Goal: Information Seeking & Learning: Learn about a topic

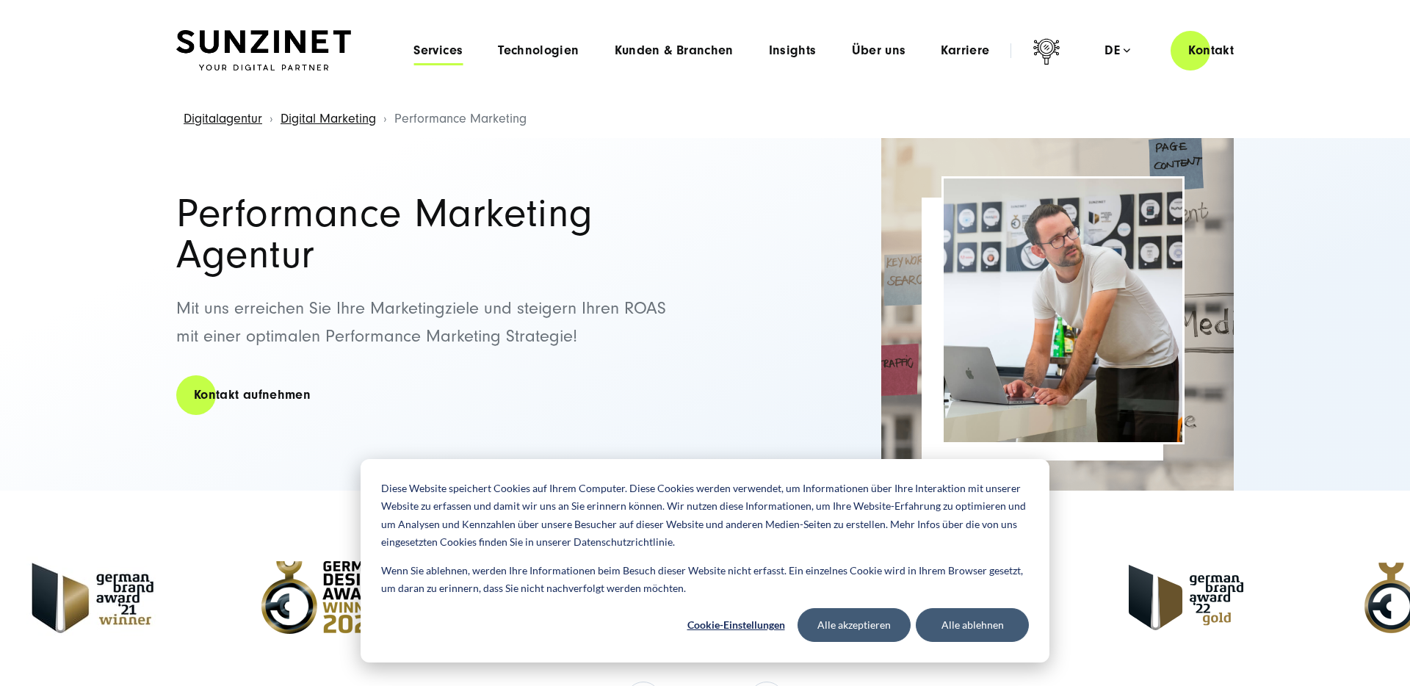
click at [455, 57] on span "Services" at bounding box center [438, 50] width 49 height 15
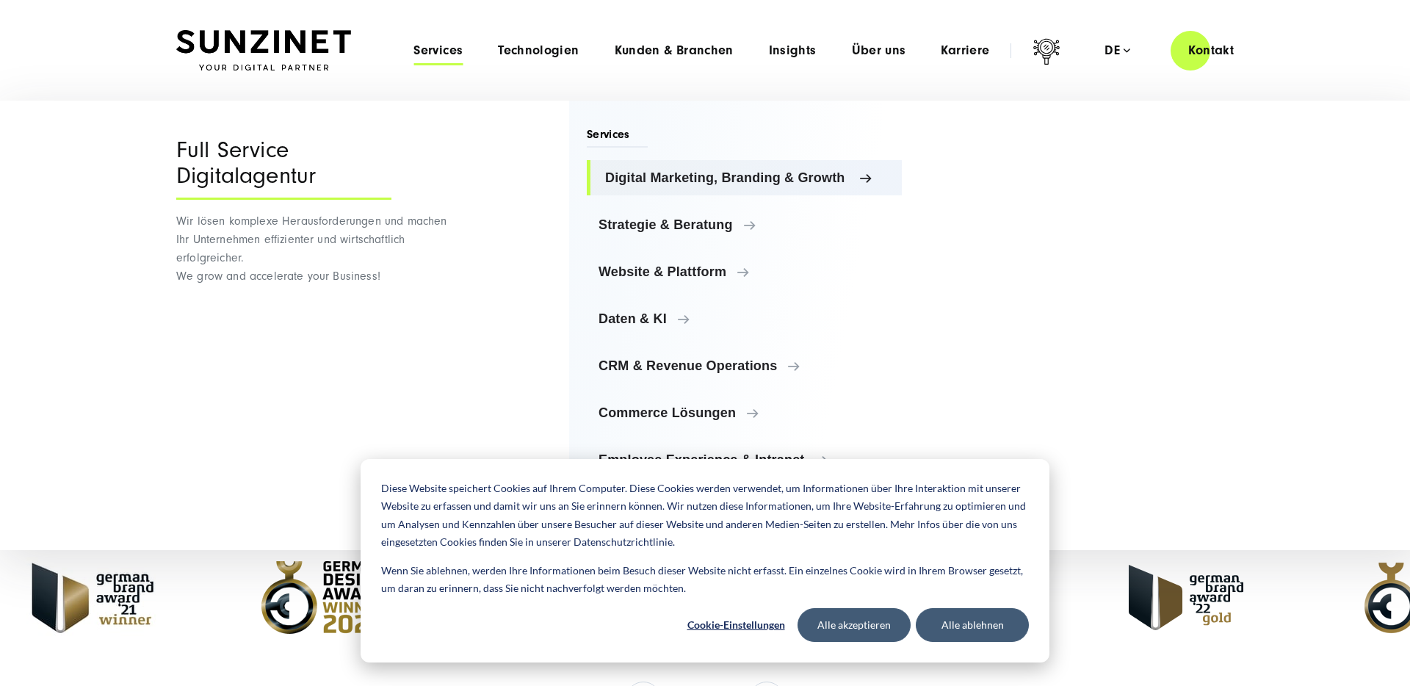
click at [682, 173] on span "Digital Marketing, Branding & Growth" at bounding box center [747, 177] width 285 height 15
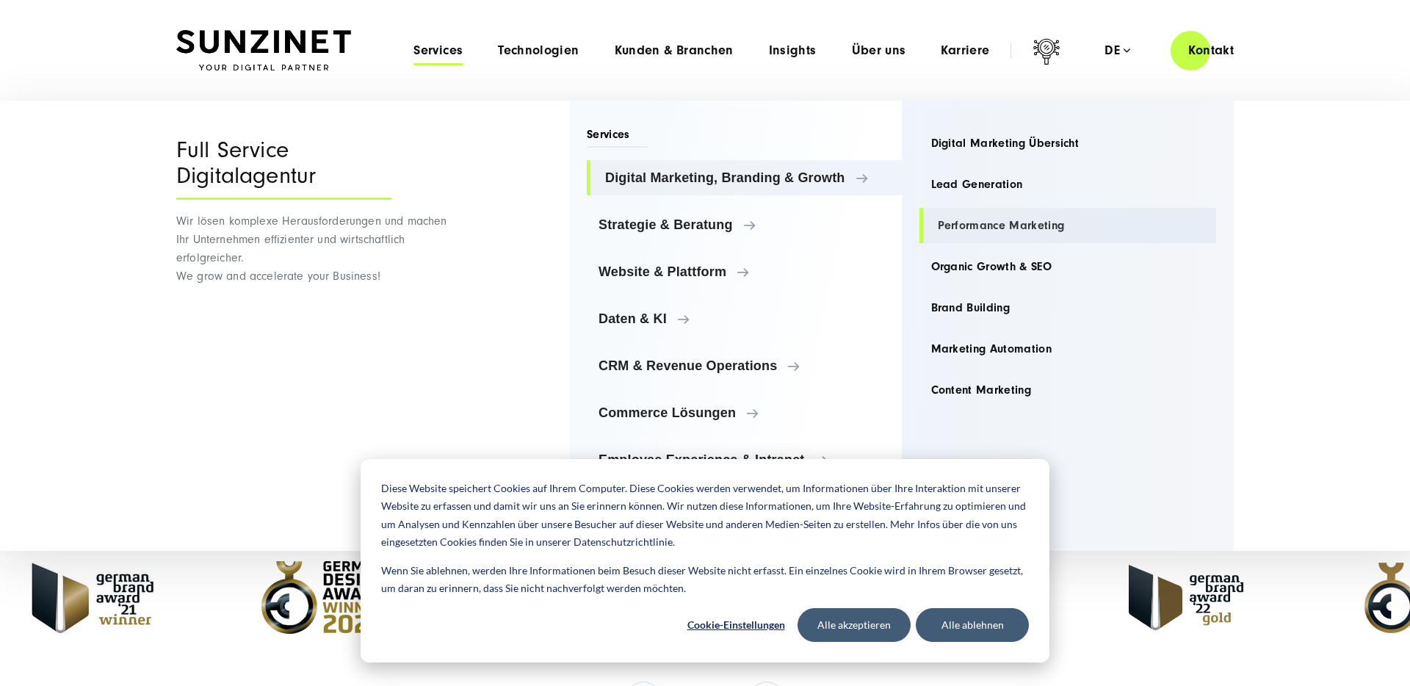
click at [969, 228] on link "Performance Marketing" at bounding box center [1069, 225] width 298 height 35
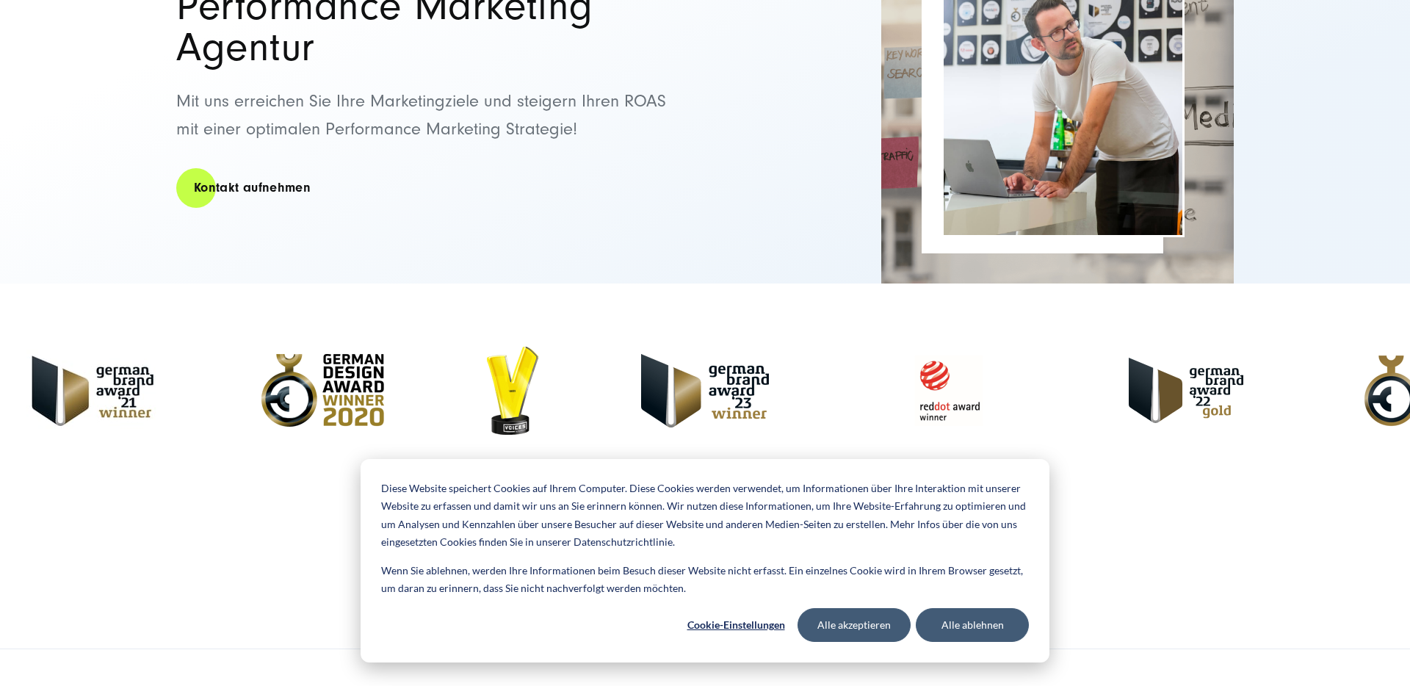
scroll to position [208, 0]
click at [950, 630] on button "Alle ablehnen" at bounding box center [972, 625] width 113 height 34
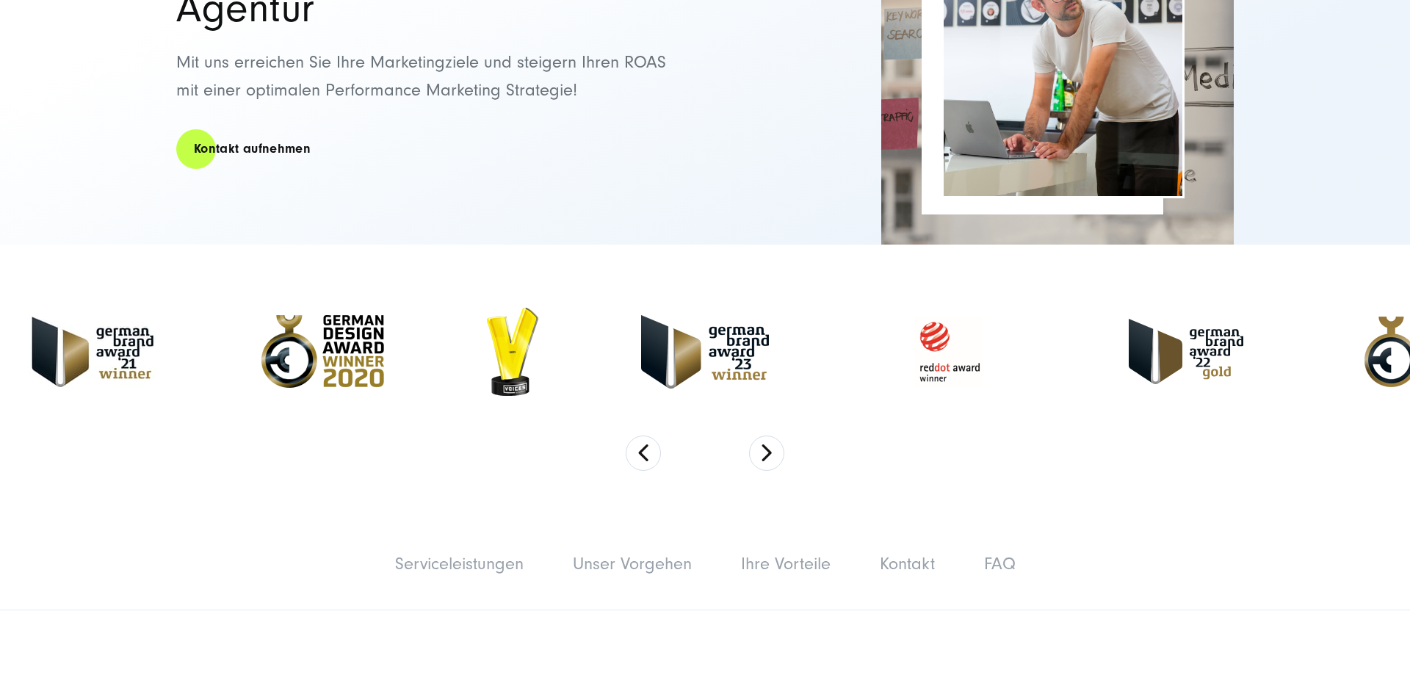
scroll to position [248, 0]
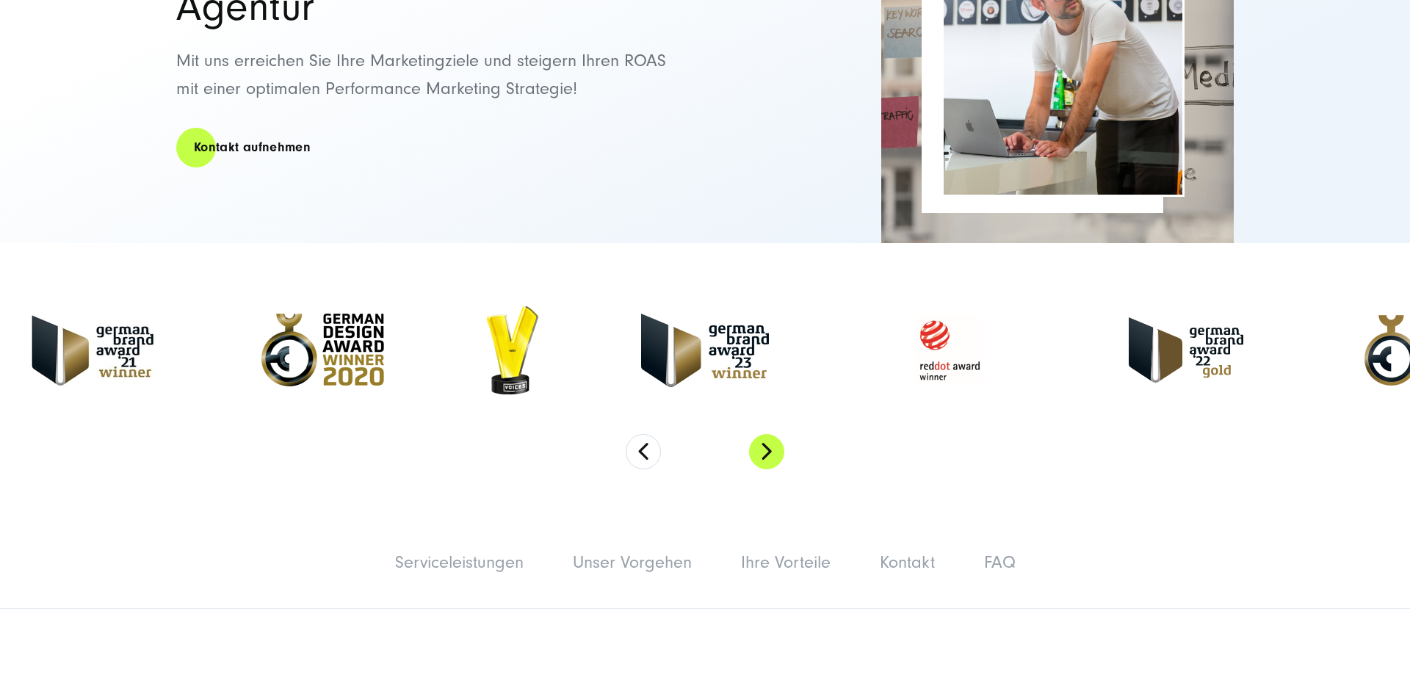
click at [760, 457] on button "Next" at bounding box center [766, 451] width 35 height 35
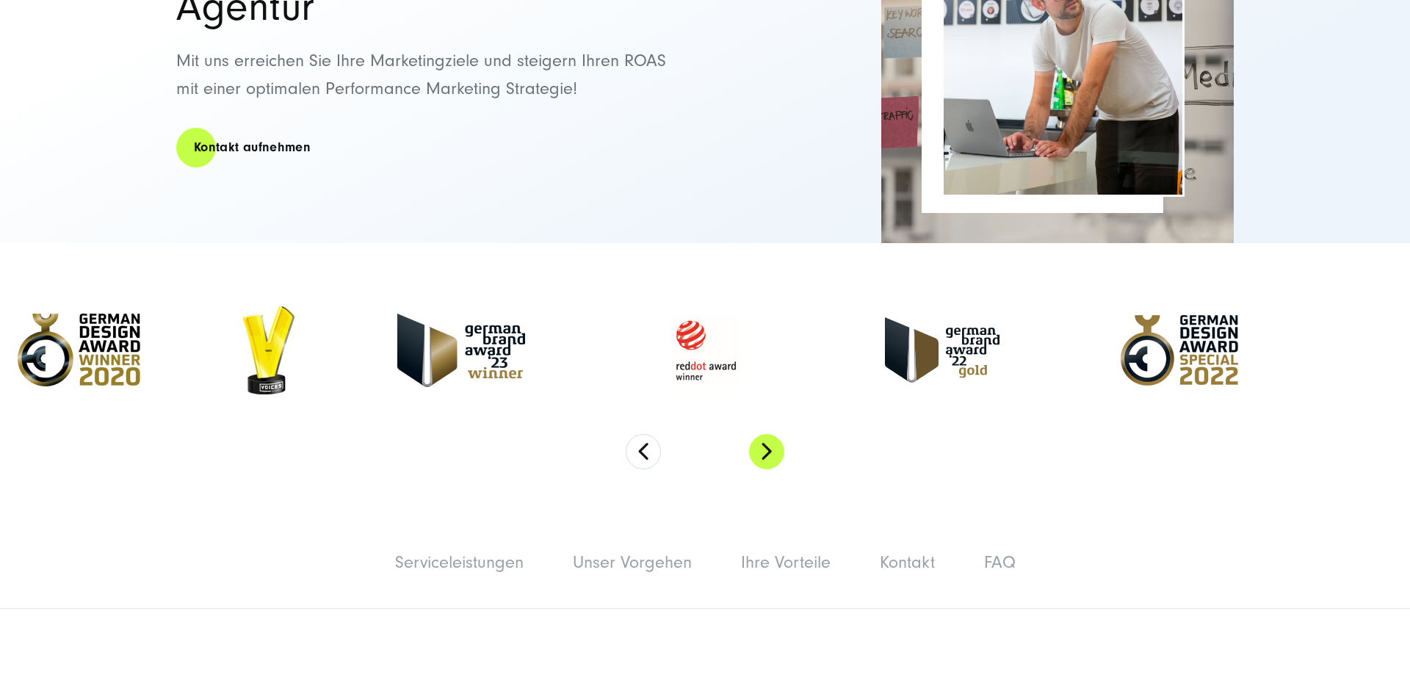
click at [760, 457] on button "Next" at bounding box center [766, 451] width 35 height 35
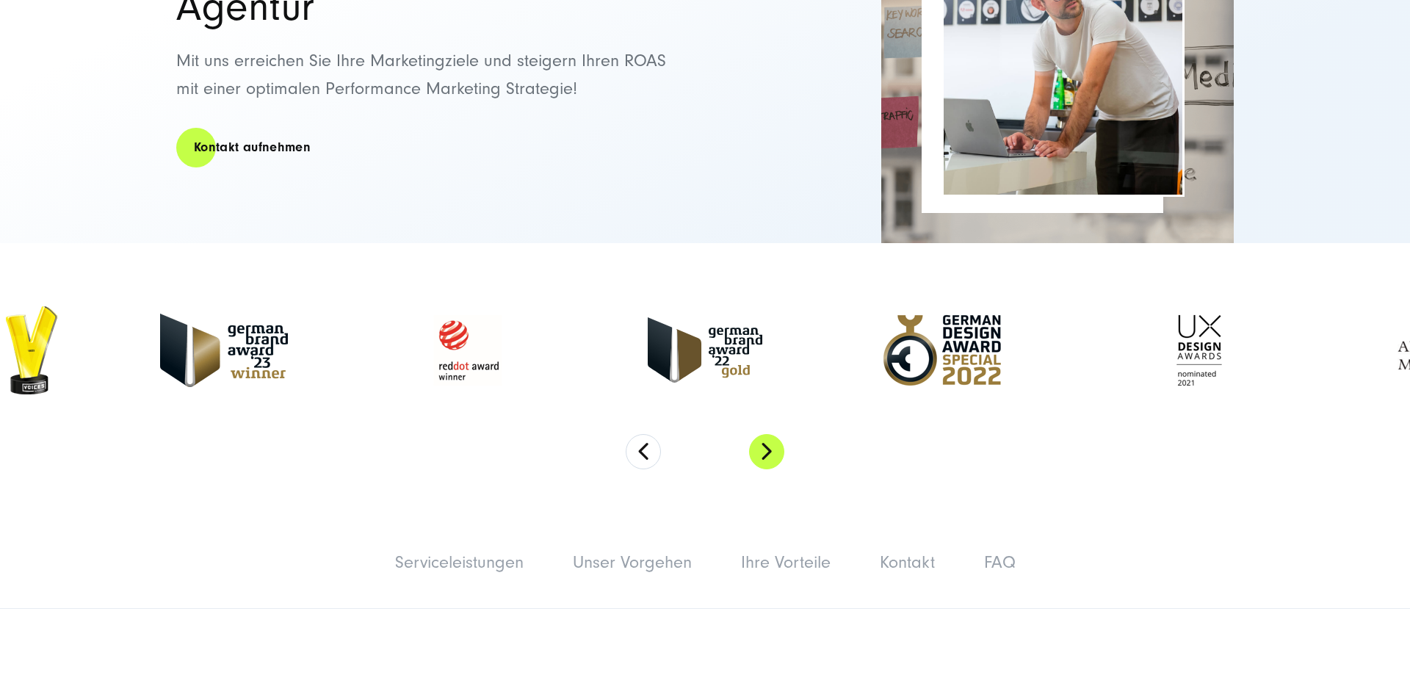
click at [760, 457] on button "Next" at bounding box center [766, 451] width 35 height 35
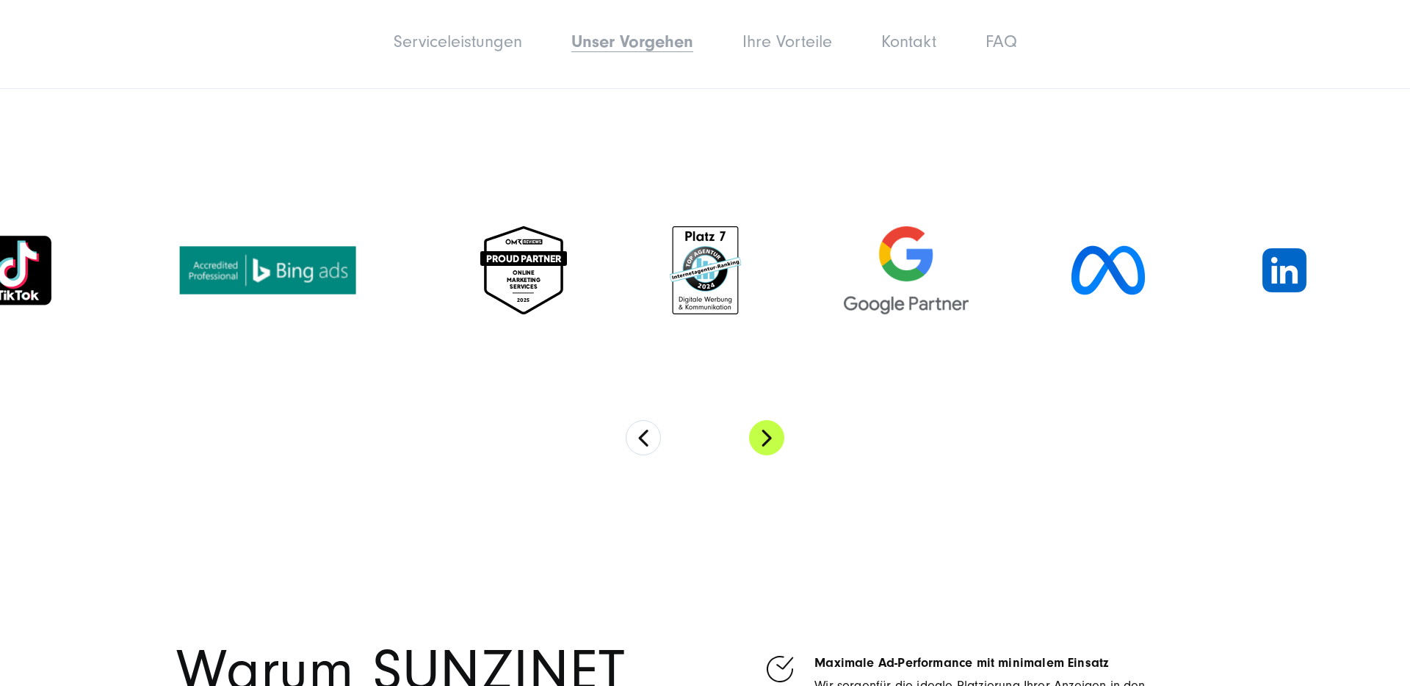
scroll to position [2645, 0]
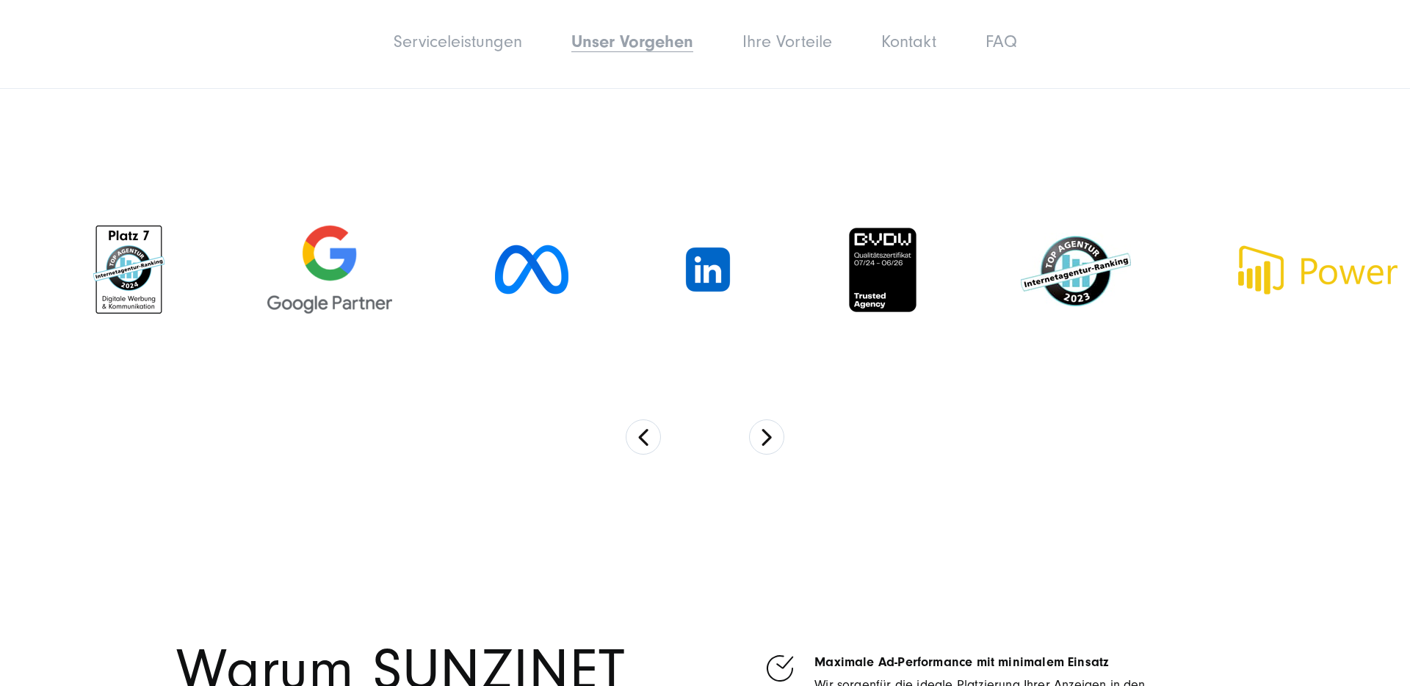
drag, startPoint x: 1088, startPoint y: 267, endPoint x: 497, endPoint y: 314, distance: 592.5
click at [497, 314] on div at bounding box center [532, 269] width 176 height 103
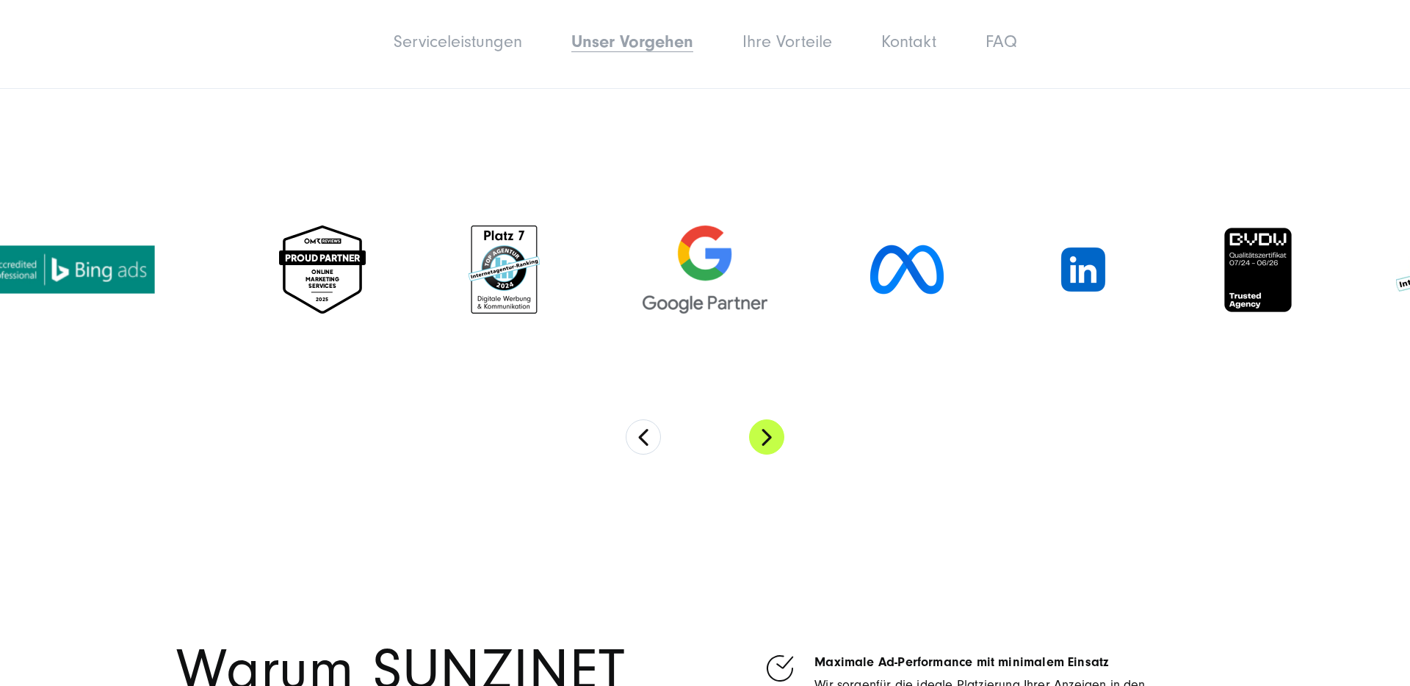
click at [766, 429] on button "Next" at bounding box center [766, 436] width 35 height 35
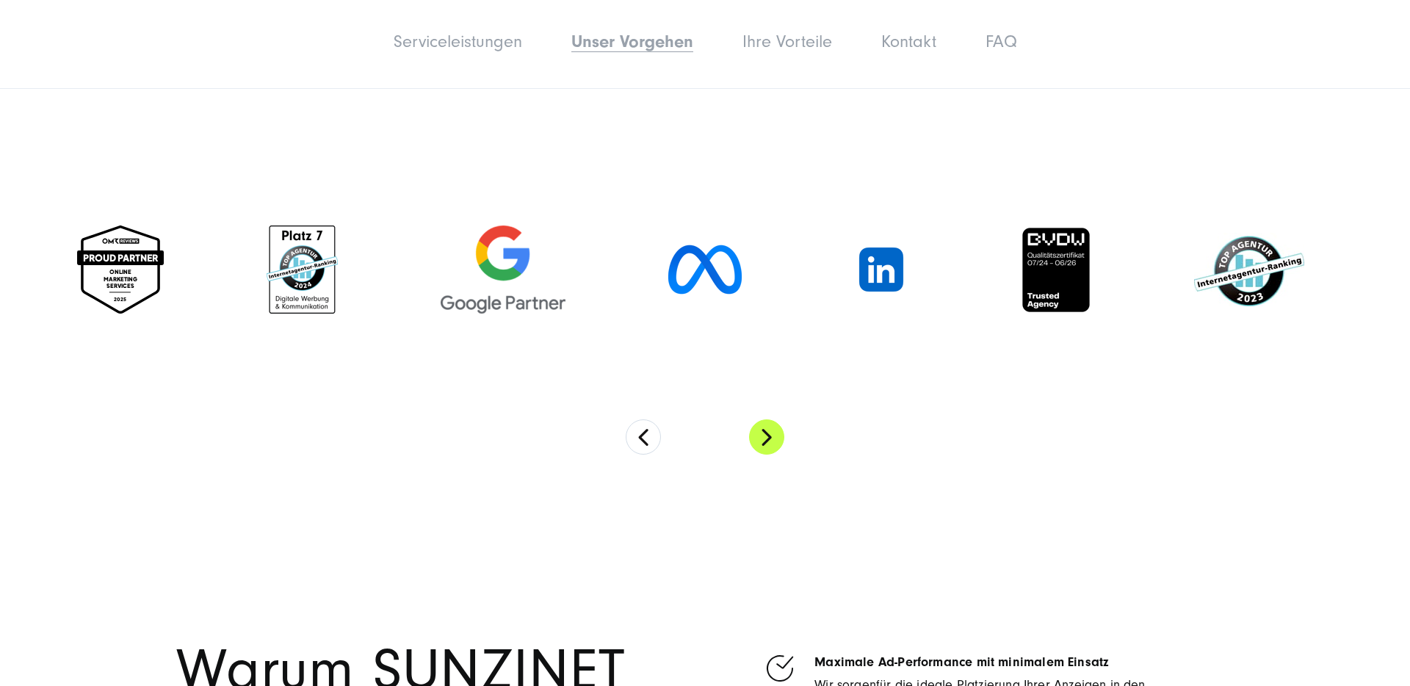
click at [766, 429] on button "Next" at bounding box center [766, 436] width 35 height 35
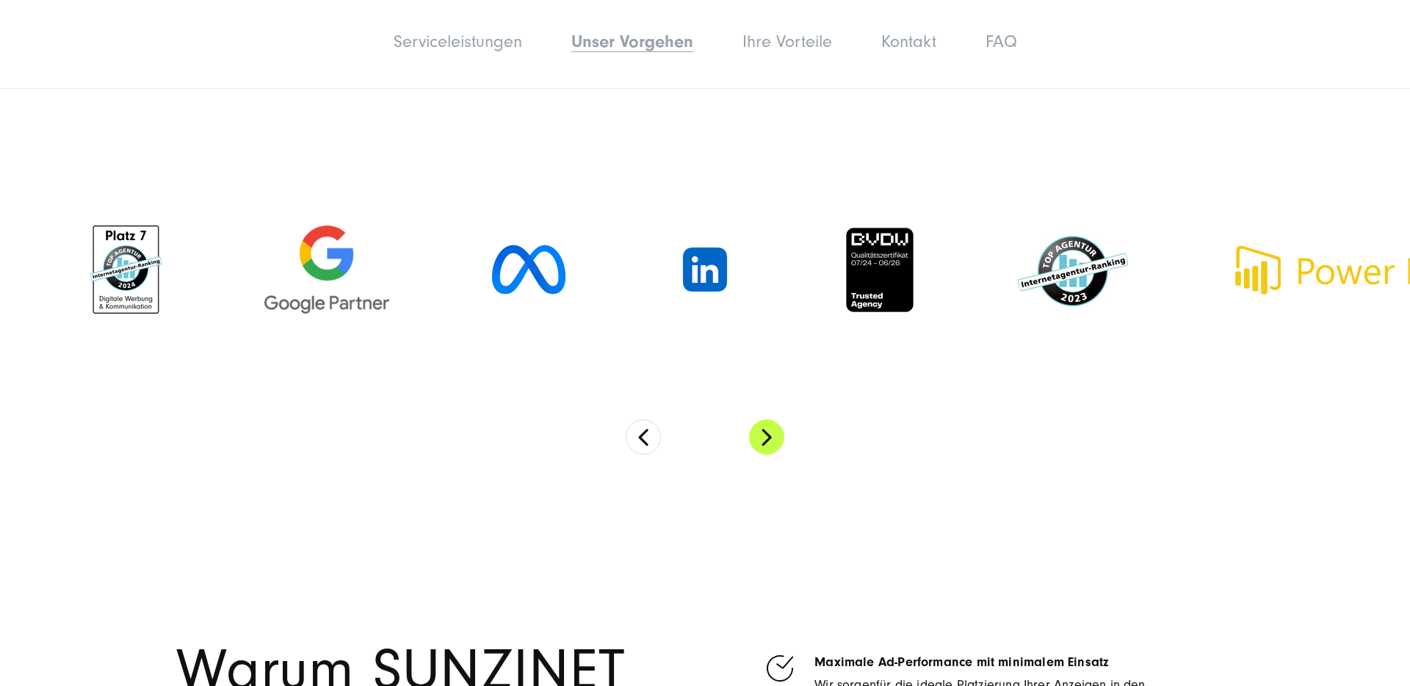
click at [766, 429] on button "Next" at bounding box center [766, 436] width 35 height 35
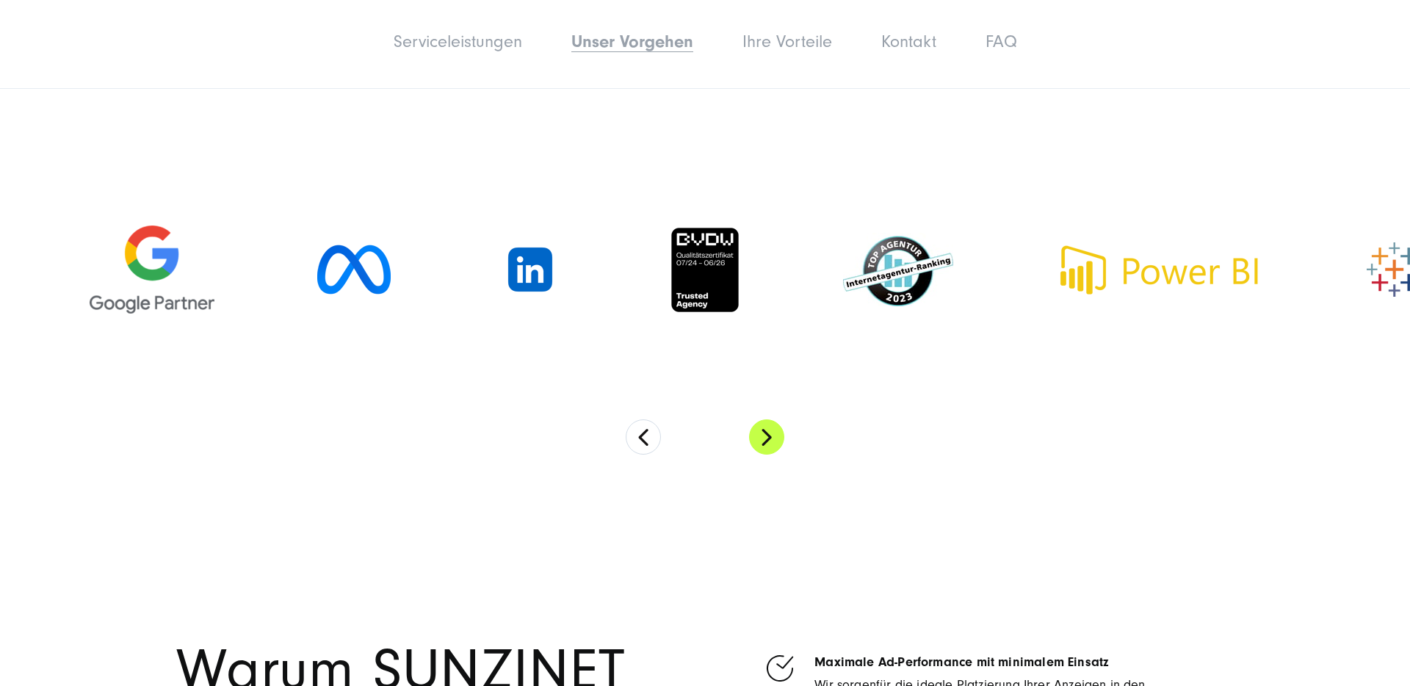
click at [766, 429] on button "Next" at bounding box center [766, 436] width 35 height 35
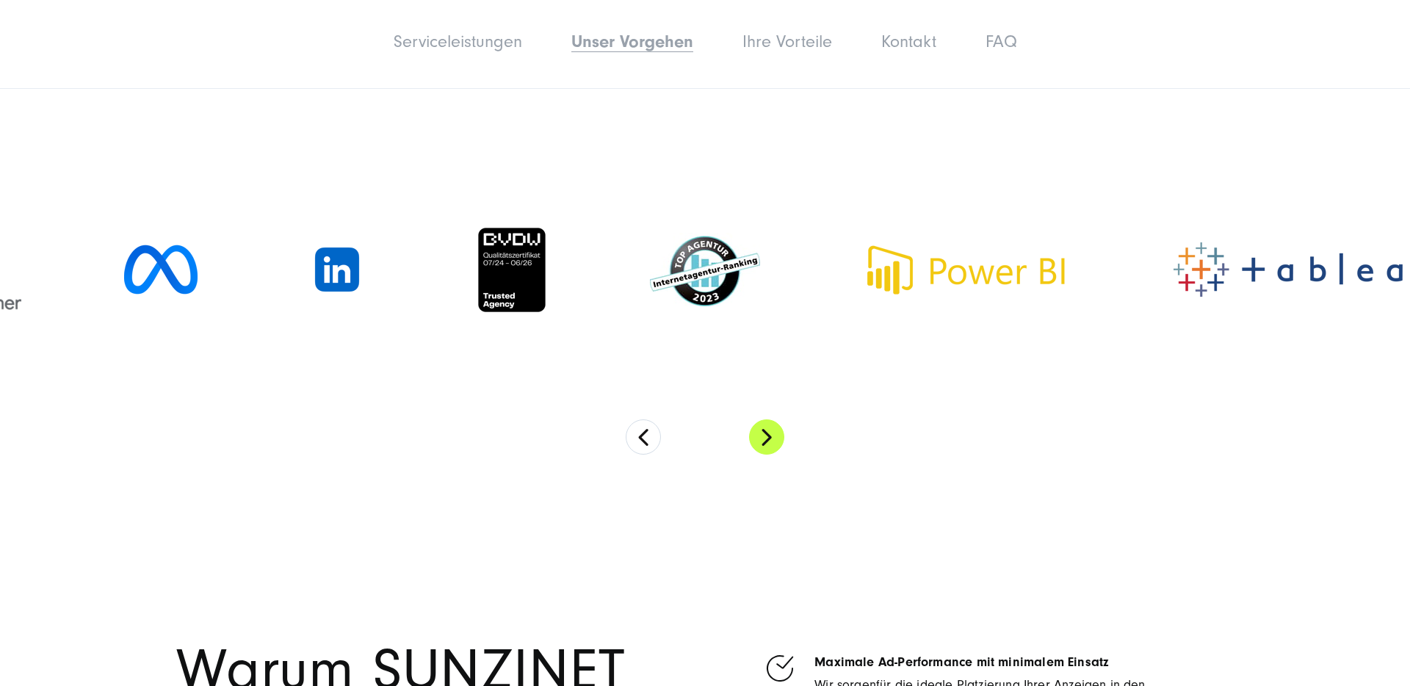
click at [766, 429] on button "Next" at bounding box center [766, 436] width 35 height 35
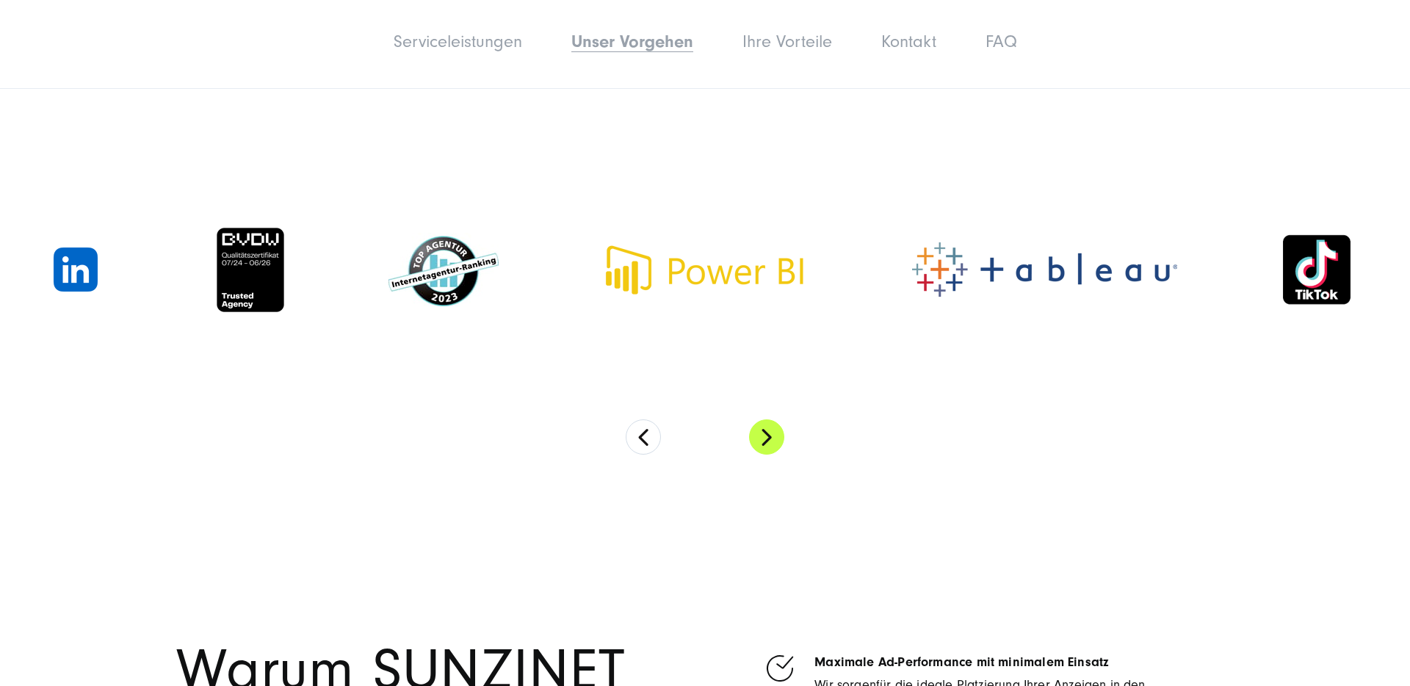
click at [766, 429] on button "Next" at bounding box center [766, 436] width 35 height 35
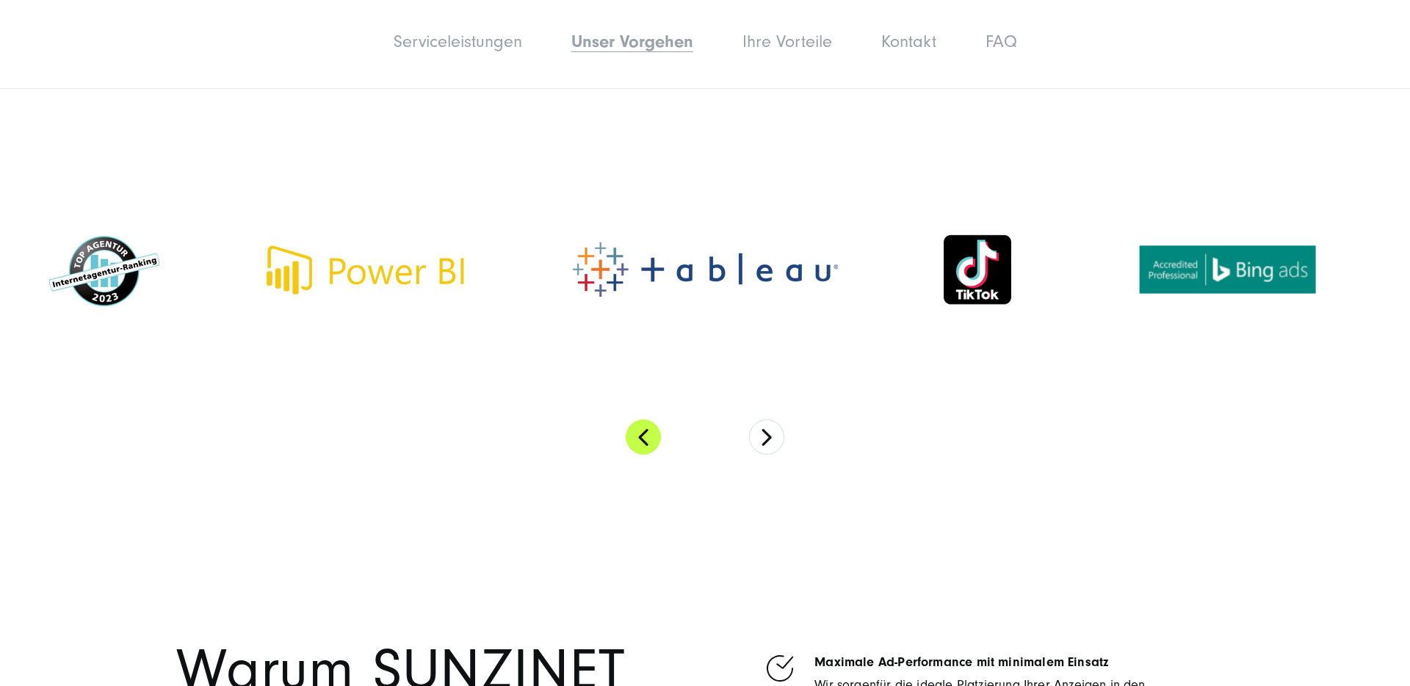
click at [643, 439] on button "Previous" at bounding box center [643, 436] width 35 height 35
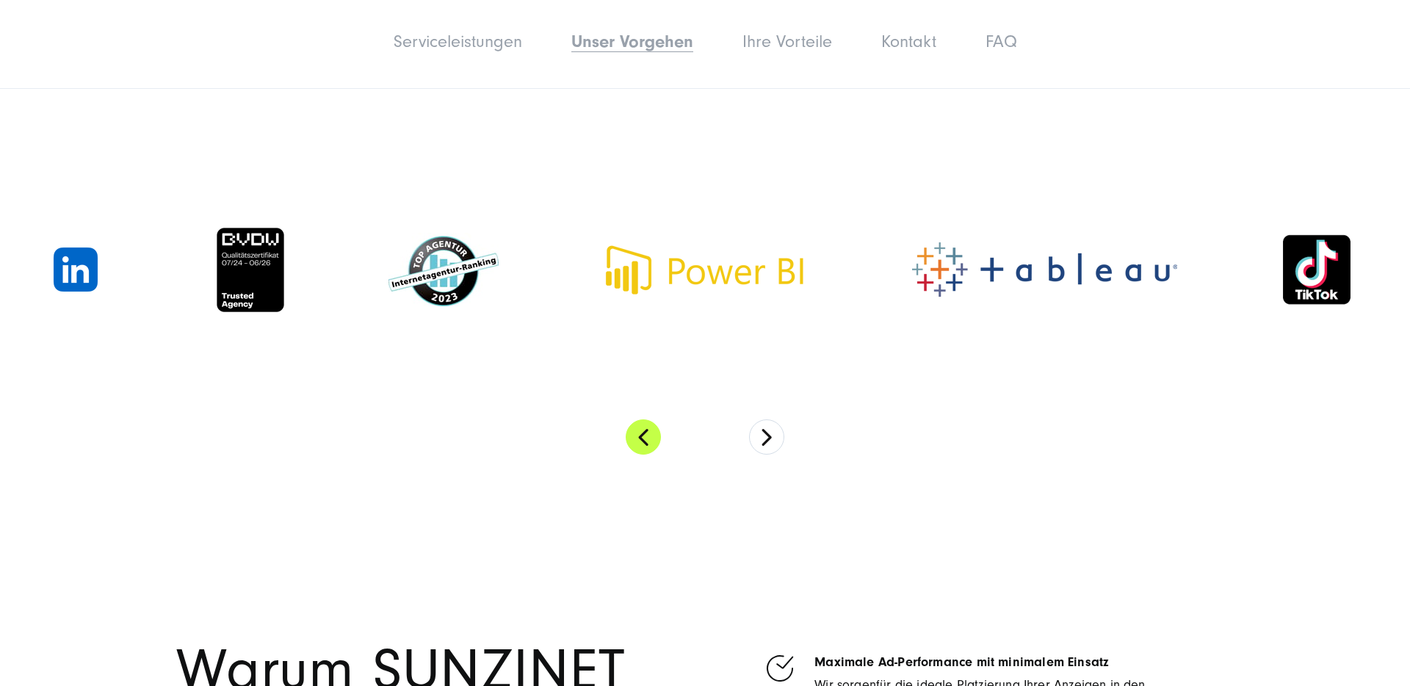
click at [643, 439] on button "Previous" at bounding box center [643, 436] width 35 height 35
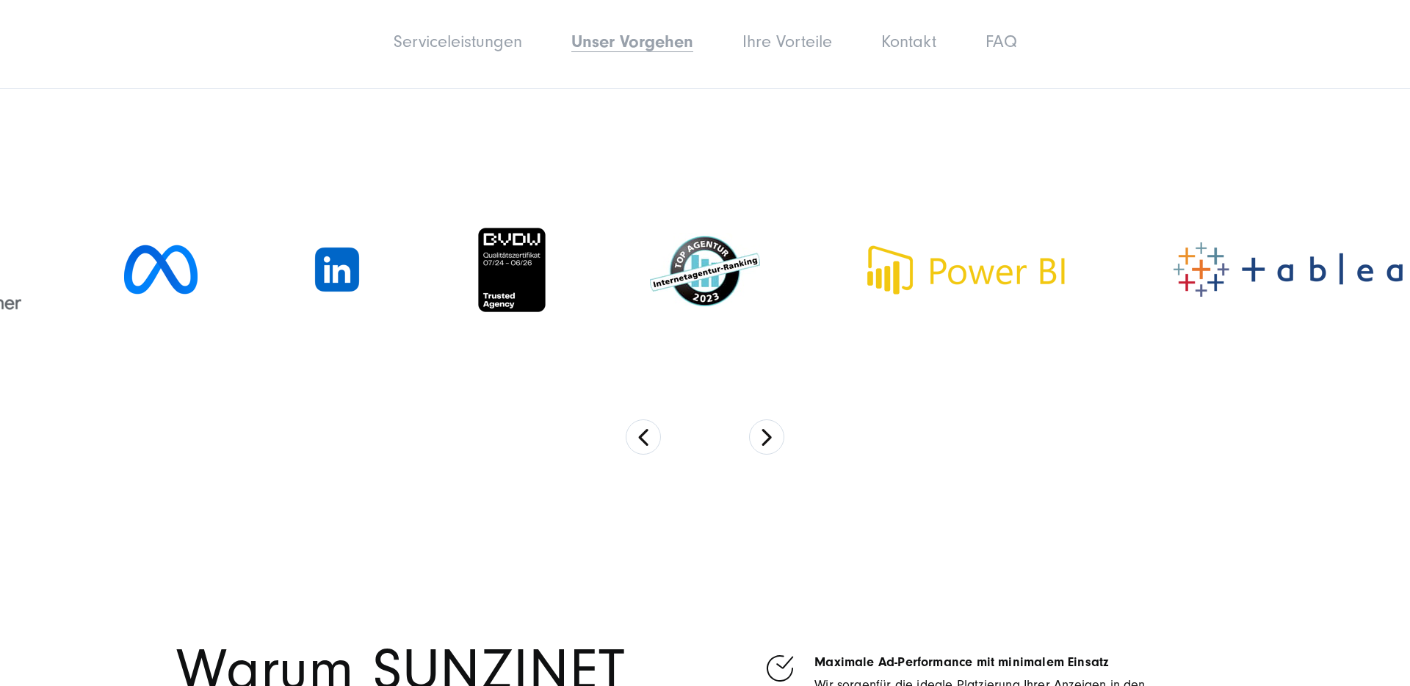
click at [486, 273] on img at bounding box center [512, 269] width 71 height 87
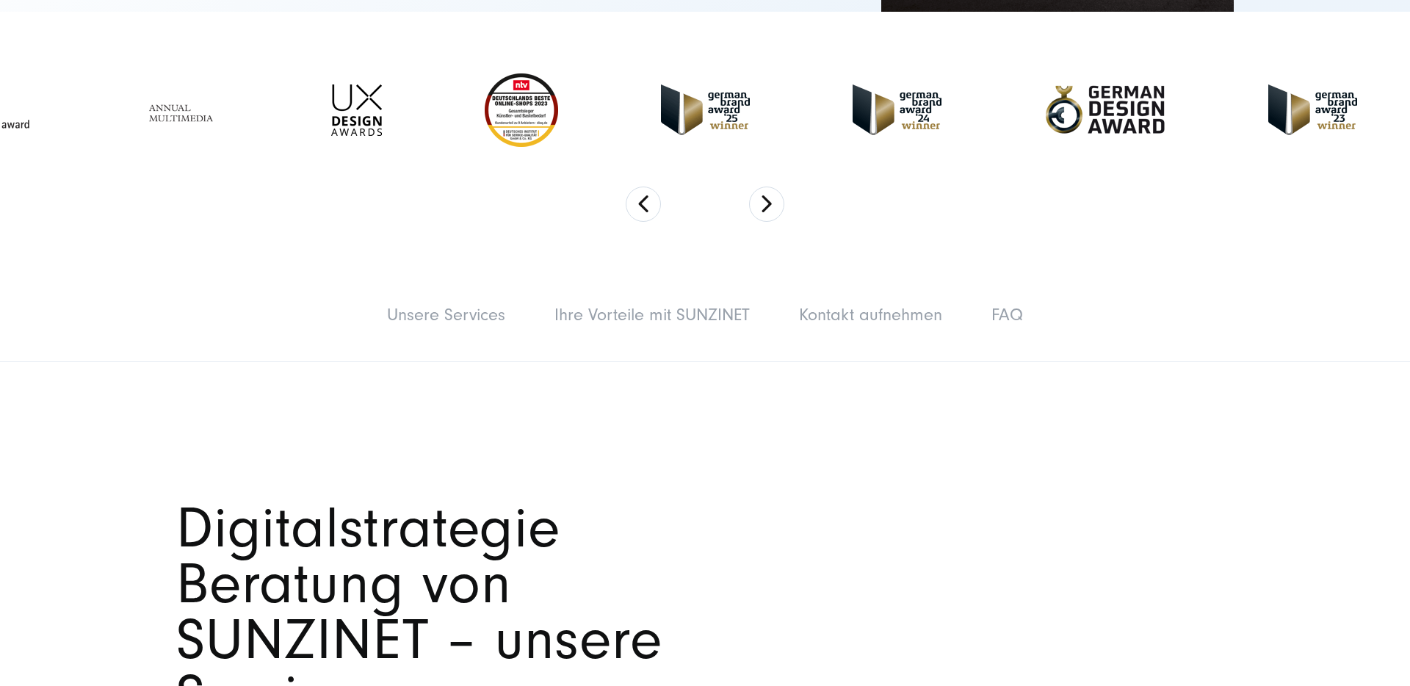
scroll to position [513, 0]
